Goal: Task Accomplishment & Management: Manage account settings

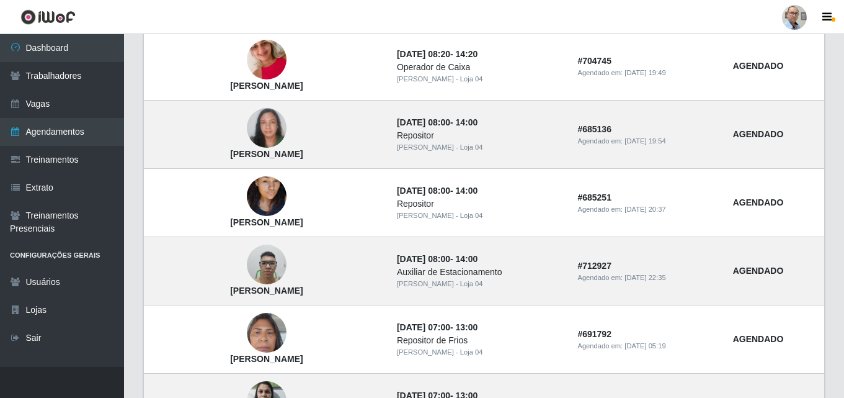
scroll to position [248, 0]
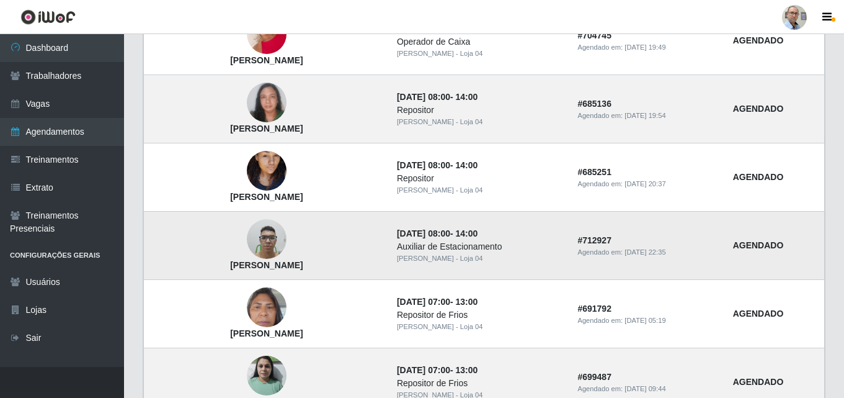
click at [263, 242] on img at bounding box center [267, 239] width 40 height 53
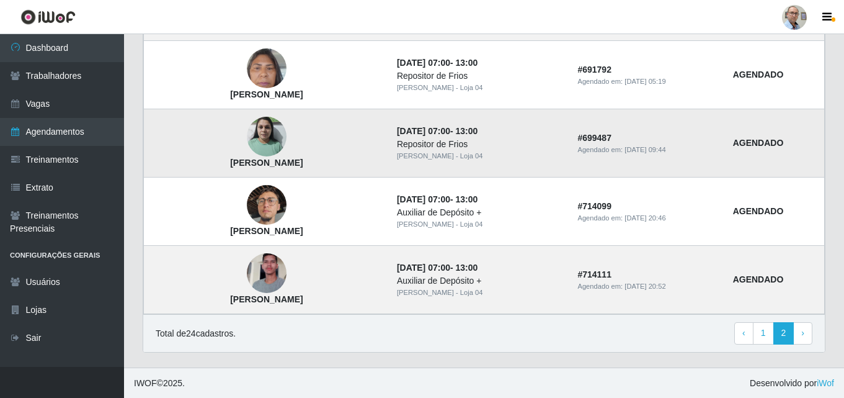
scroll to position [488, 0]
click at [271, 269] on img at bounding box center [267, 273] width 40 height 71
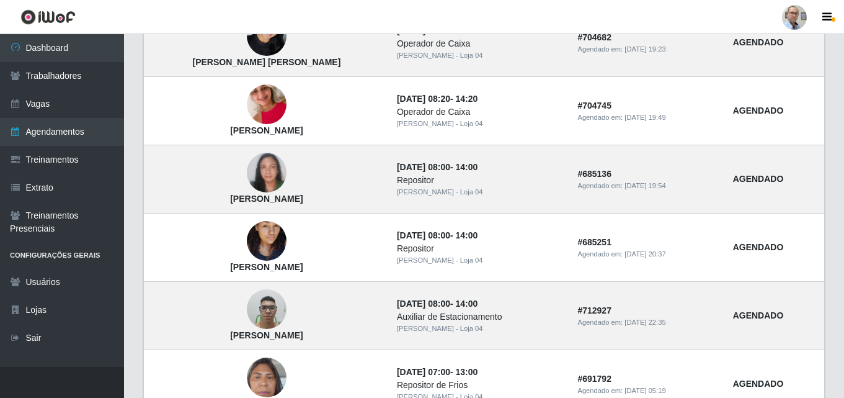
scroll to position [0, 0]
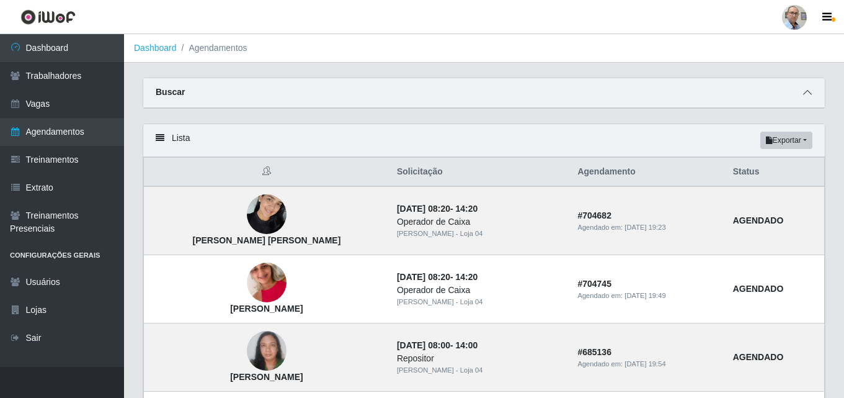
click at [807, 93] on icon at bounding box center [807, 92] width 9 height 9
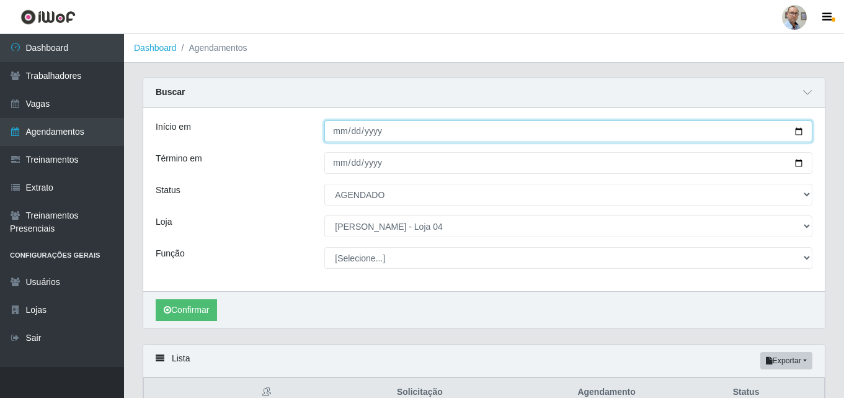
click at [799, 129] on input "[DATE]" at bounding box center [568, 131] width 488 height 22
type input "[DATE]"
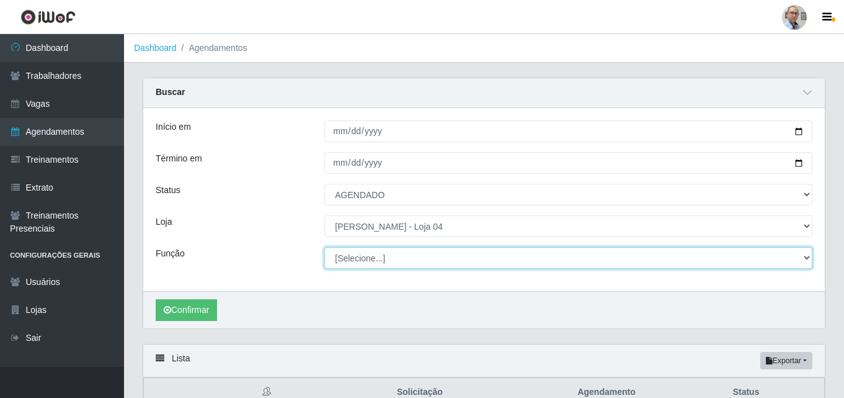
click at [387, 259] on select "[Selecione...] ASG ASG + ASG ++ Auxiliar de Depósito Auxiliar de Depósito + Aux…" at bounding box center [568, 258] width 488 height 22
select select "110"
click at [324, 248] on select "[Selecione...] ASG ASG + ASG ++ Auxiliar de Depósito Auxiliar de Depósito + Aux…" at bounding box center [568, 258] width 488 height 22
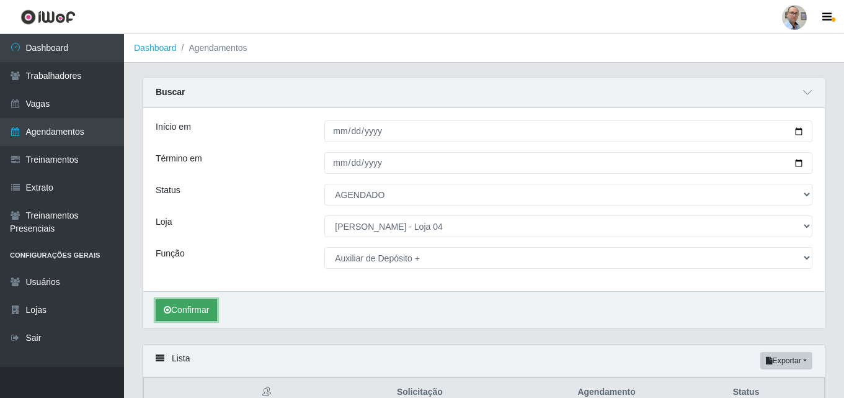
click at [186, 313] on button "Confirmar" at bounding box center [186, 310] width 61 height 22
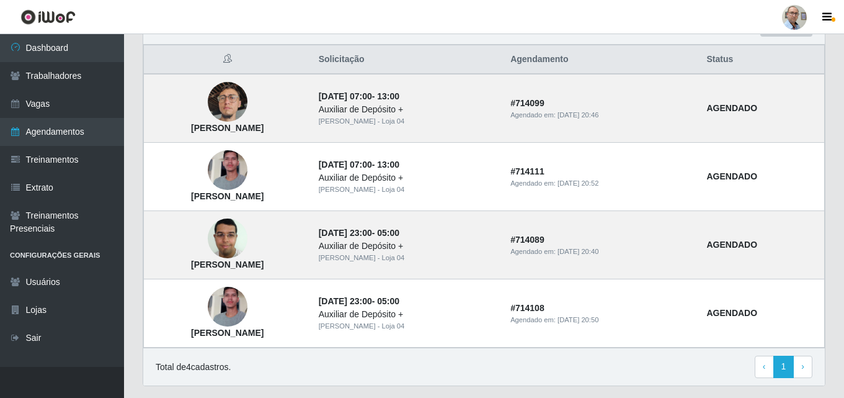
scroll to position [333, 0]
click at [529, 388] on div "Lista Exportar PDF Excel Solicitação Agendamento Status [PERSON_NAME] [DATE] 07…" at bounding box center [484, 206] width 702 height 390
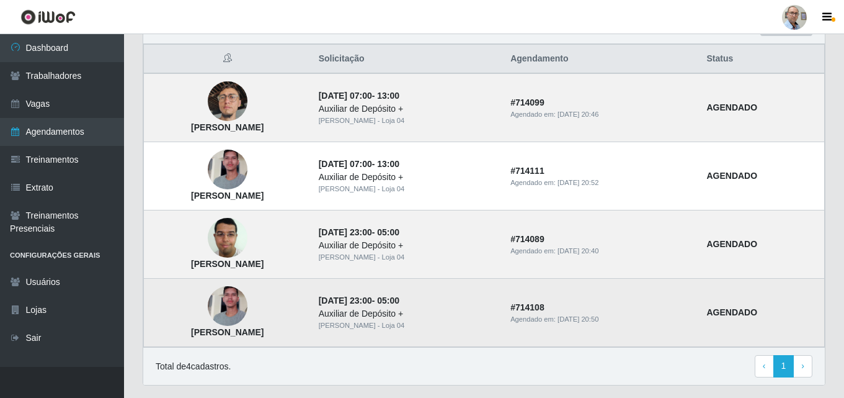
click at [248, 305] on img at bounding box center [228, 306] width 40 height 71
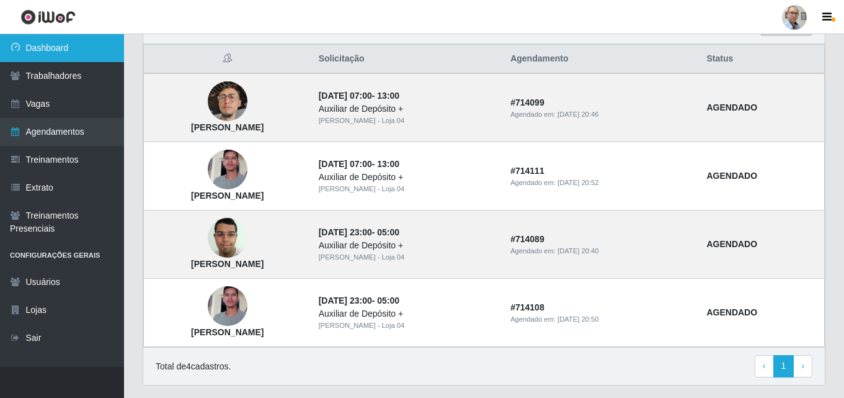
click at [46, 44] on link "Dashboard" at bounding box center [62, 48] width 124 height 28
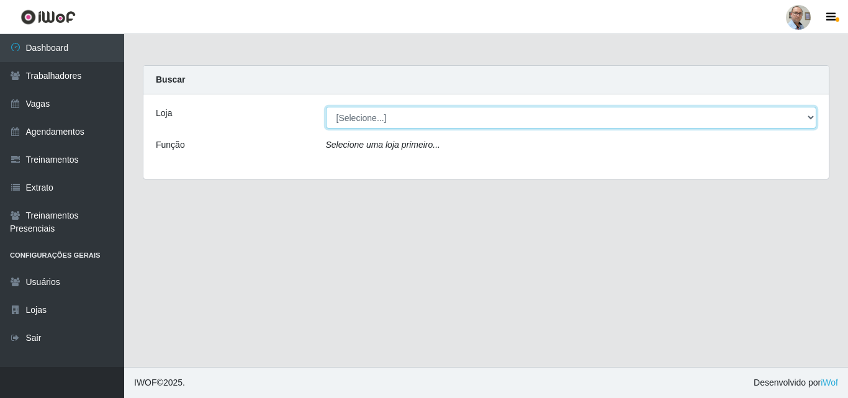
click at [358, 115] on select "[Selecione...] Mar Vermelho - Loja 04" at bounding box center [571, 118] width 491 height 22
select select "251"
click at [326, 107] on select "[Selecione...] Mar Vermelho - Loja 04" at bounding box center [571, 118] width 491 height 22
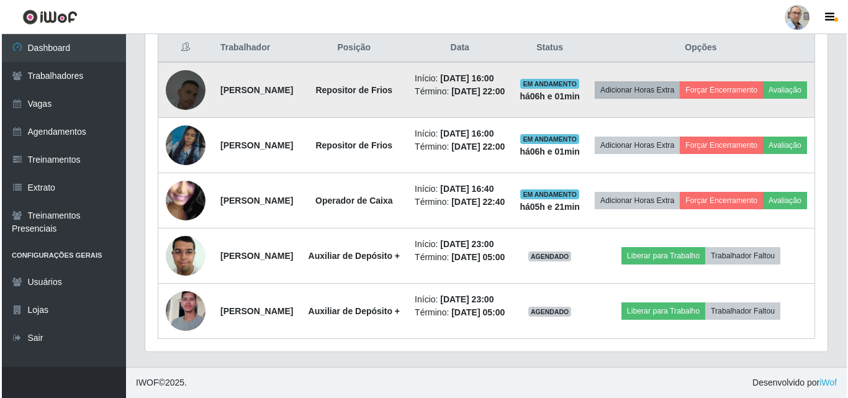
scroll to position [434, 0]
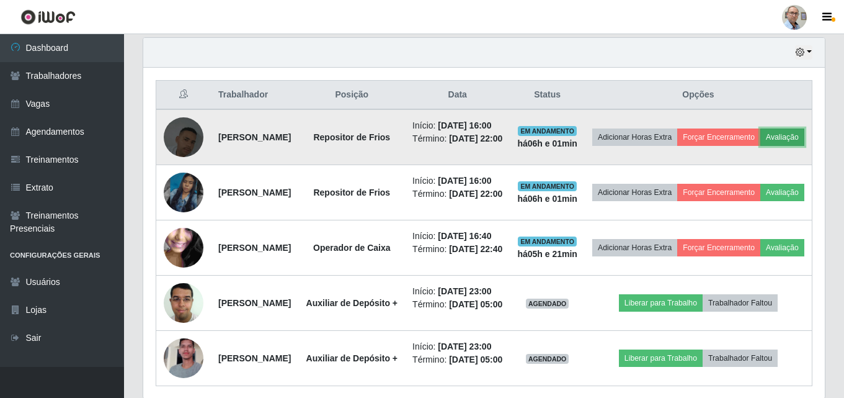
click at [761, 146] on button "Avaliação" at bounding box center [783, 136] width 44 height 17
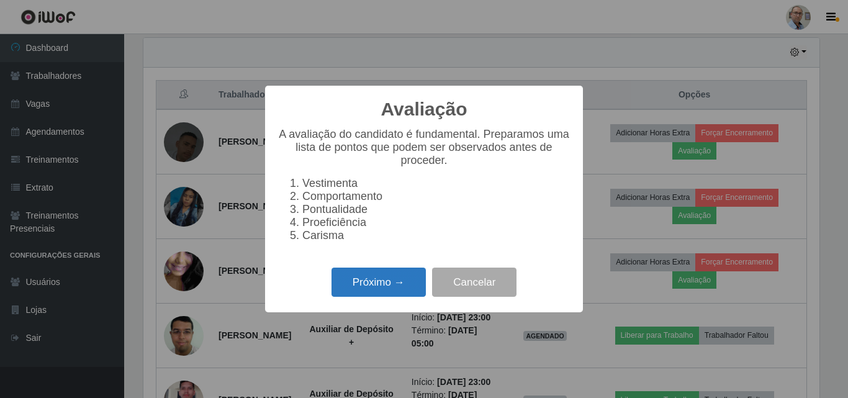
click at [362, 297] on button "Próximo →" at bounding box center [378, 281] width 94 height 29
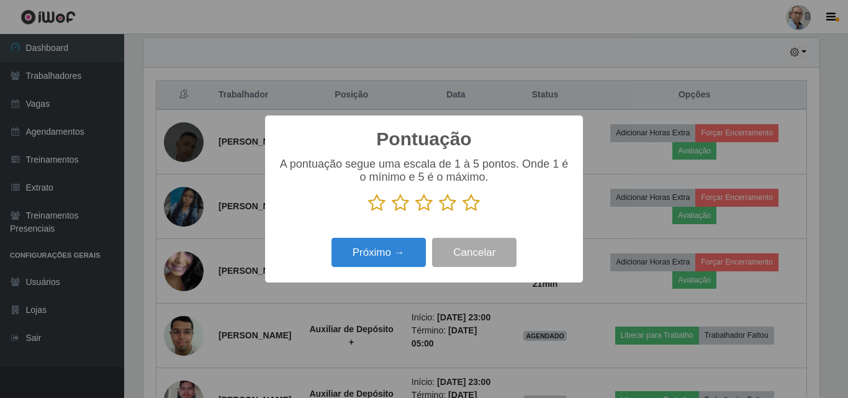
click at [473, 206] on icon at bounding box center [470, 203] width 17 height 19
click at [462, 212] on input "radio" at bounding box center [462, 212] width 0 height 0
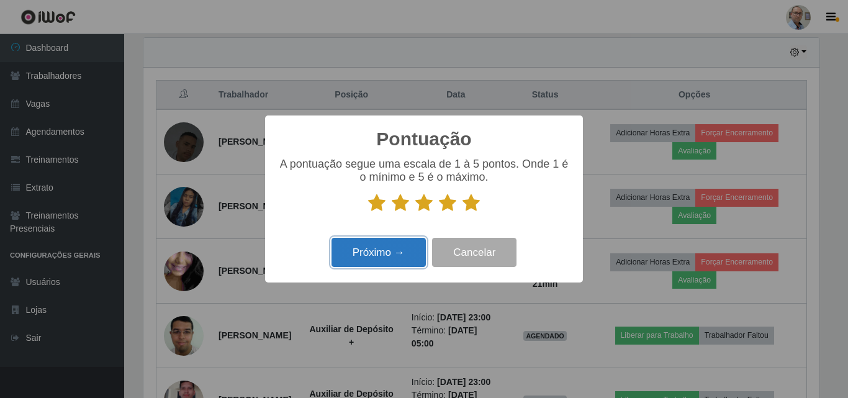
click at [375, 248] on button "Próximo →" at bounding box center [378, 252] width 94 height 29
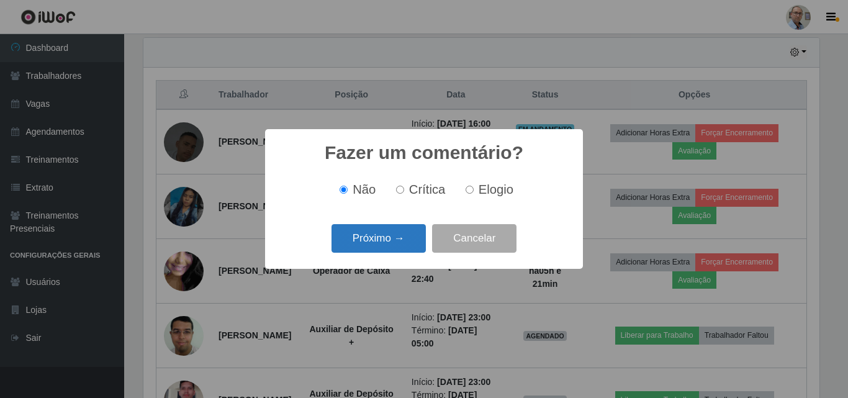
click at [372, 250] on button "Próximo →" at bounding box center [378, 238] width 94 height 29
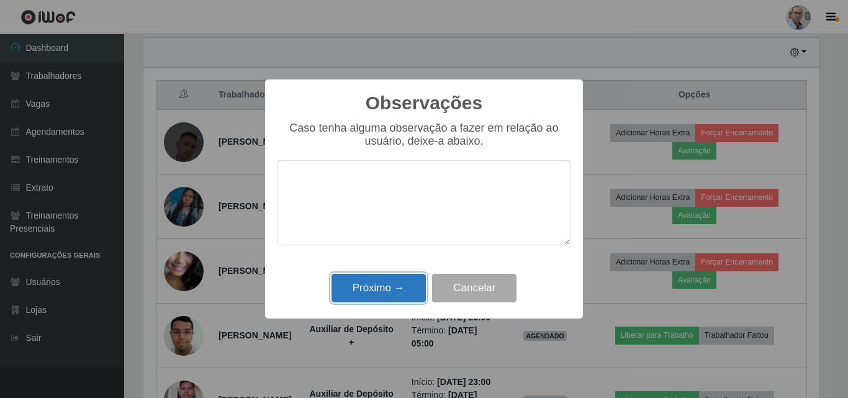
click at [356, 287] on button "Próximo →" at bounding box center [378, 288] width 94 height 29
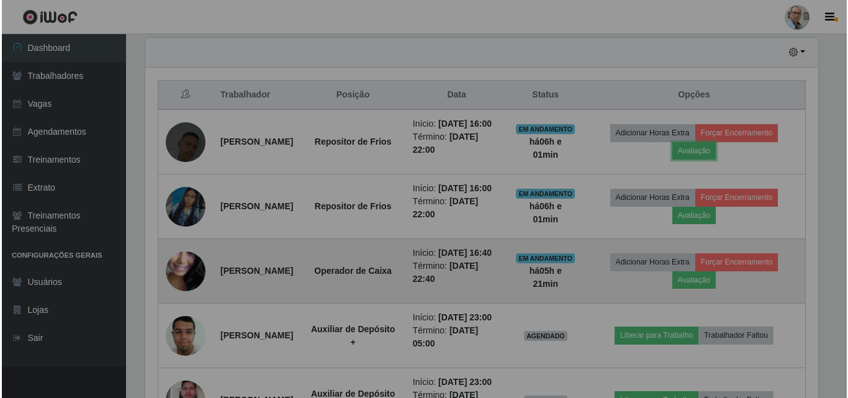
scroll to position [257, 682]
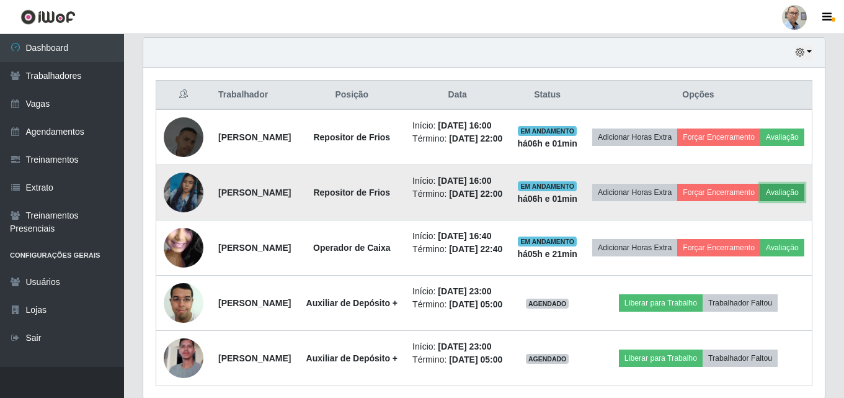
click at [761, 201] on button "Avaliação" at bounding box center [783, 192] width 44 height 17
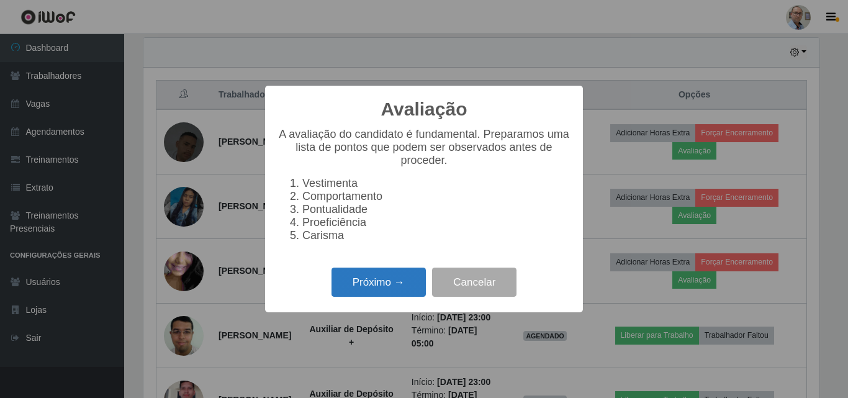
click at [387, 289] on button "Próximo →" at bounding box center [378, 281] width 94 height 29
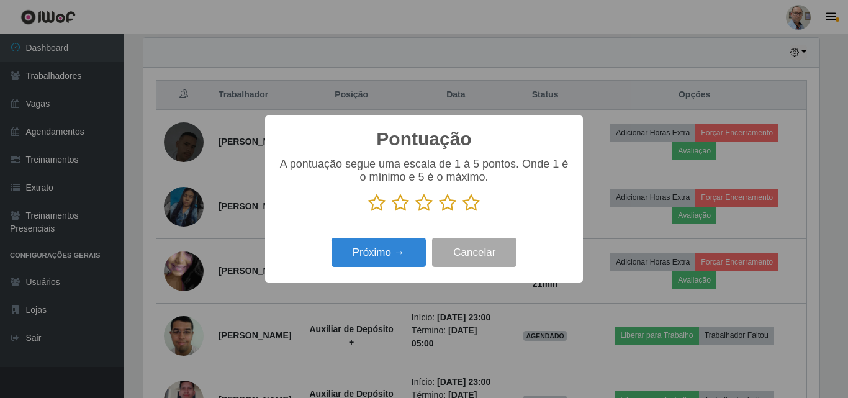
click at [477, 202] on icon at bounding box center [470, 203] width 17 height 19
click at [462, 212] on input "radio" at bounding box center [462, 212] width 0 height 0
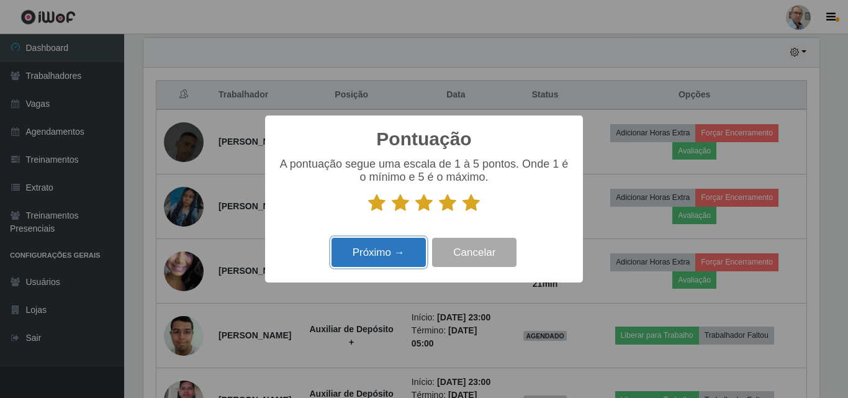
click at [396, 250] on button "Próximo →" at bounding box center [378, 252] width 94 height 29
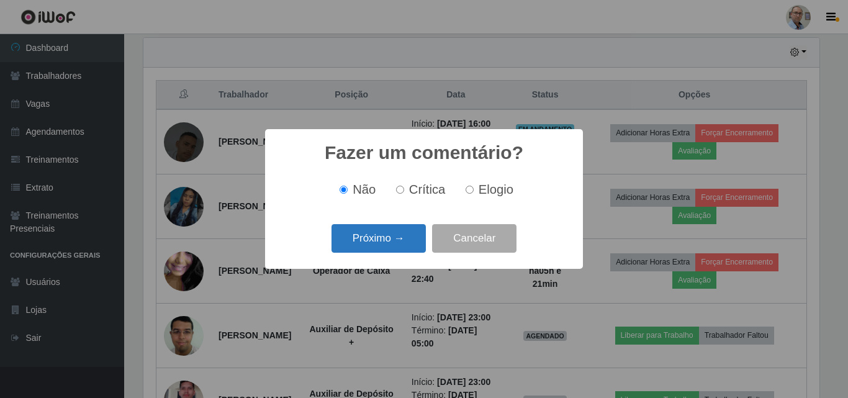
click at [380, 235] on button "Próximo →" at bounding box center [378, 238] width 94 height 29
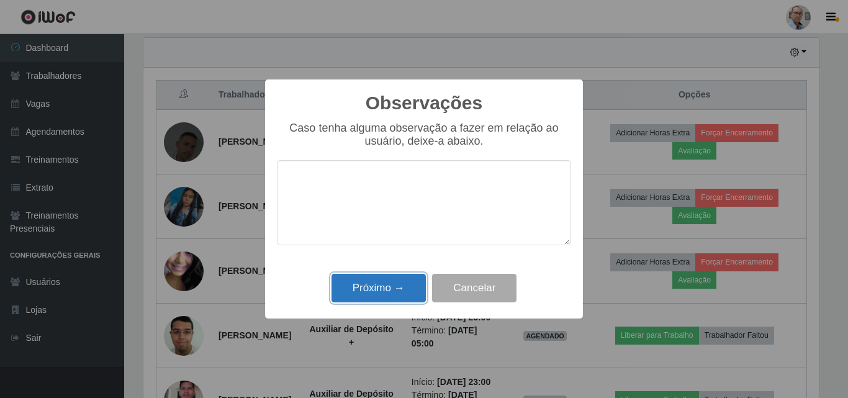
click at [365, 291] on button "Próximo →" at bounding box center [378, 288] width 94 height 29
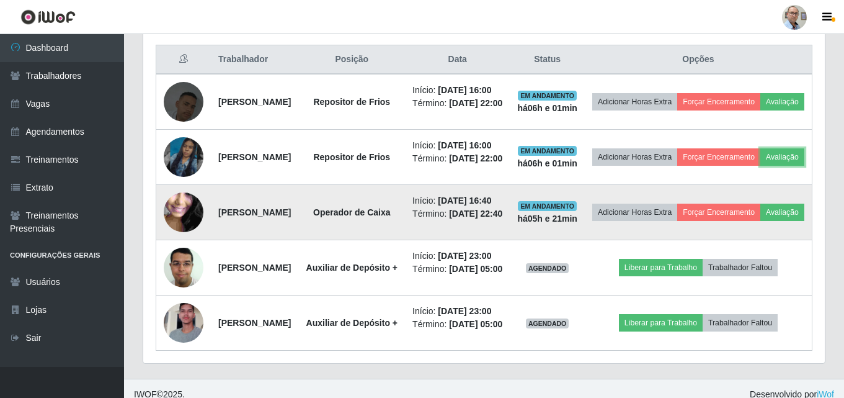
scroll to position [469, 0]
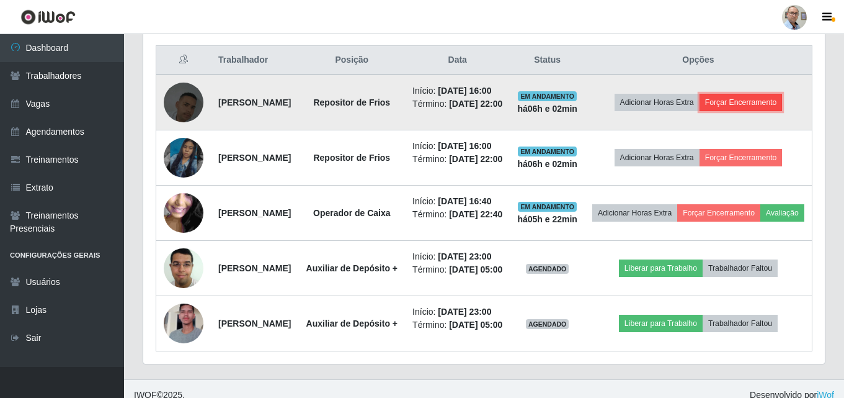
click at [774, 111] on button "Forçar Encerramento" at bounding box center [741, 102] width 83 height 17
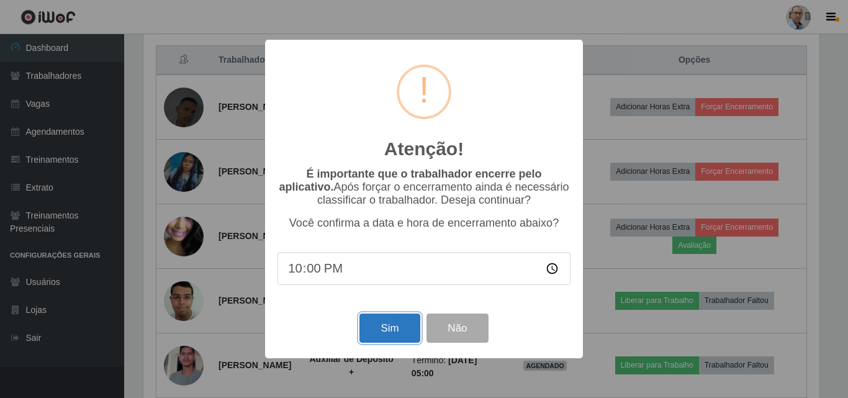
click at [388, 333] on button "Sim" at bounding box center [389, 327] width 60 height 29
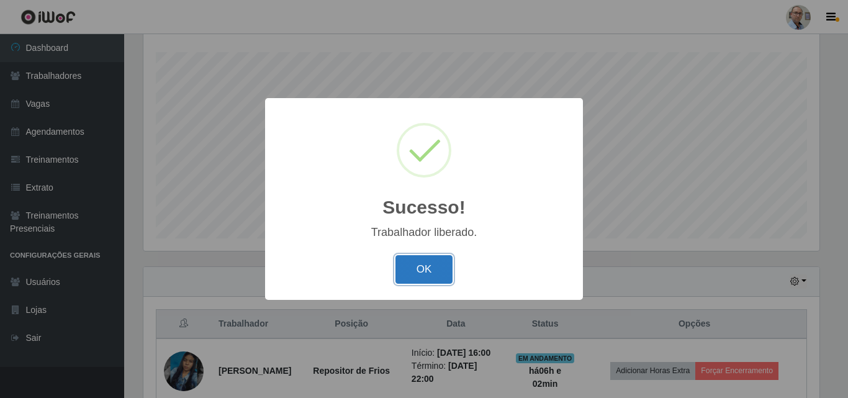
click at [417, 269] on button "OK" at bounding box center [424, 269] width 58 height 29
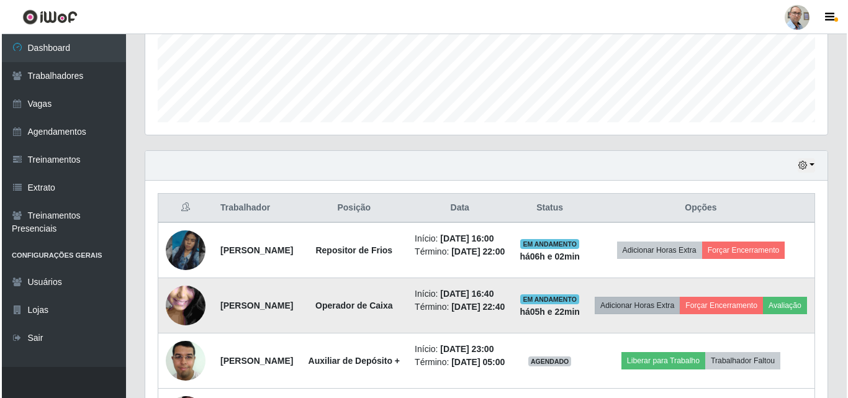
scroll to position [329, 0]
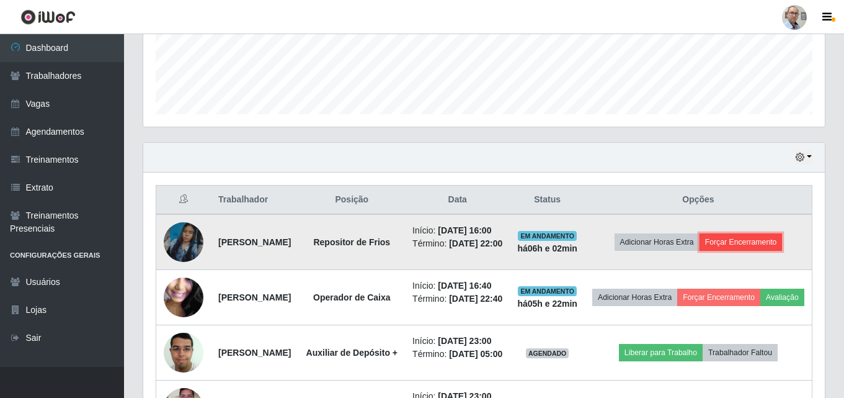
click at [753, 250] on button "Forçar Encerramento" at bounding box center [741, 241] width 83 height 17
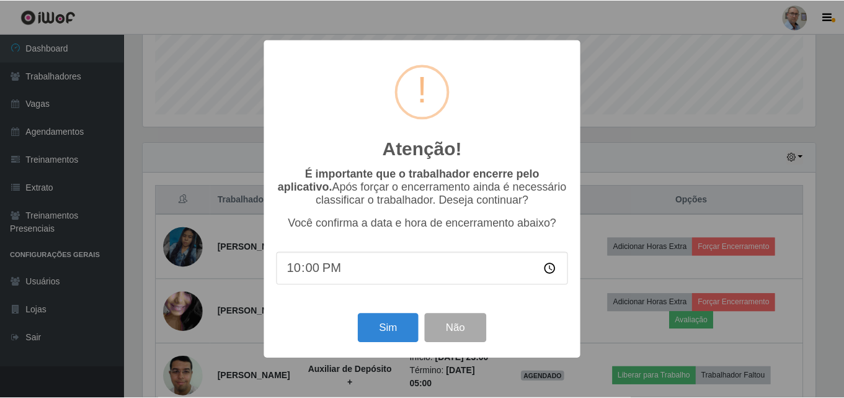
scroll to position [257, 676]
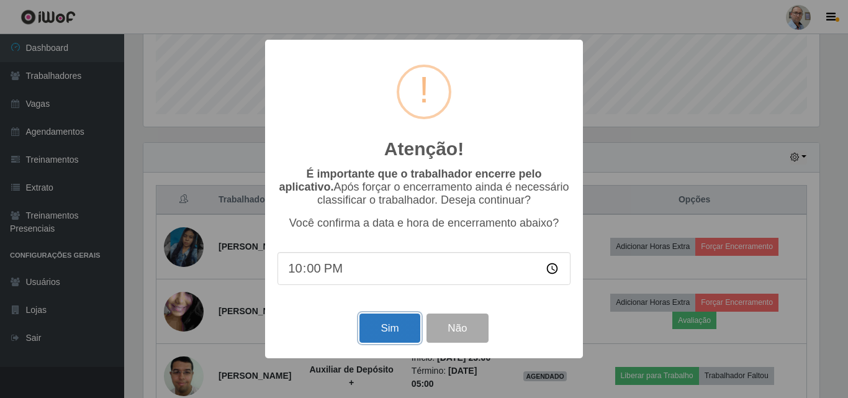
click at [393, 331] on button "Sim" at bounding box center [389, 327] width 60 height 29
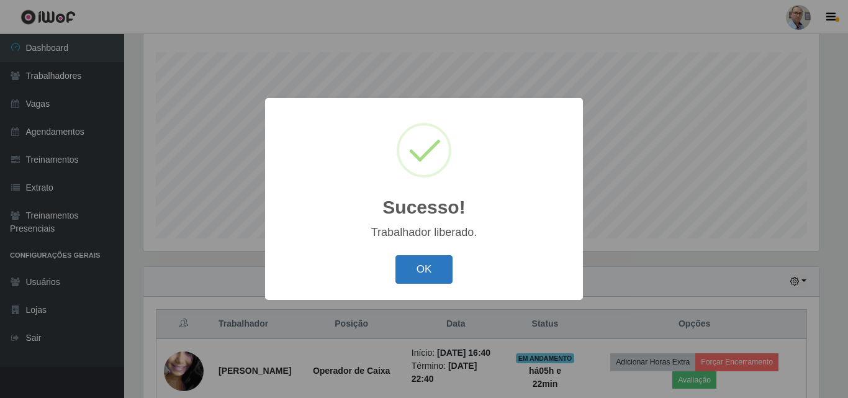
click at [422, 269] on button "OK" at bounding box center [424, 269] width 58 height 29
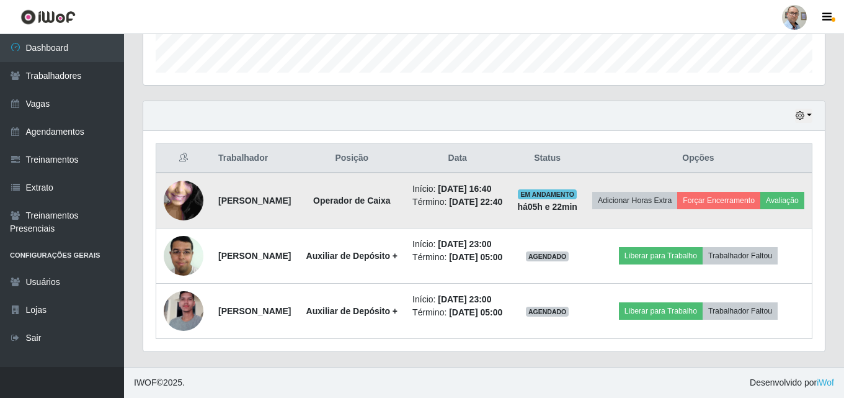
scroll to position [438, 0]
